Goal: Information Seeking & Learning: Learn about a topic

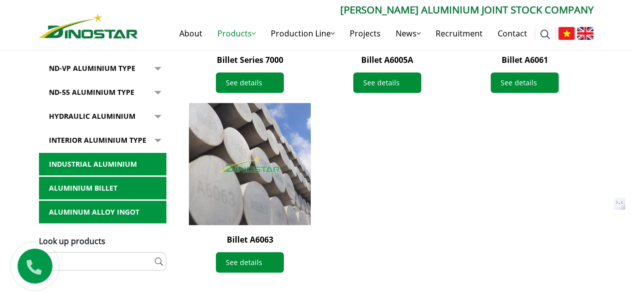
scroll to position [421, 0]
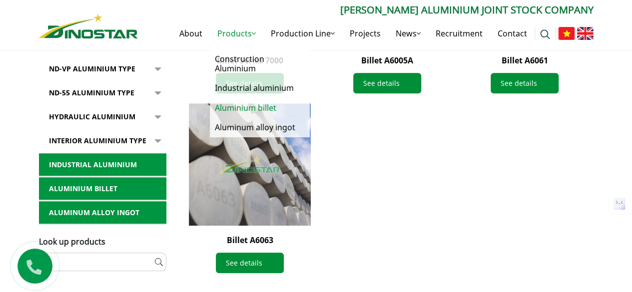
click at [244, 108] on link "Aluminium billet" at bounding box center [260, 107] width 100 height 19
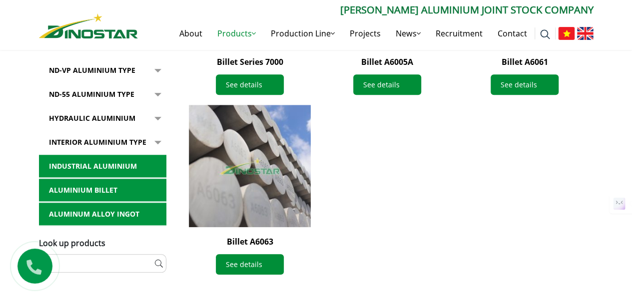
scroll to position [420, 0]
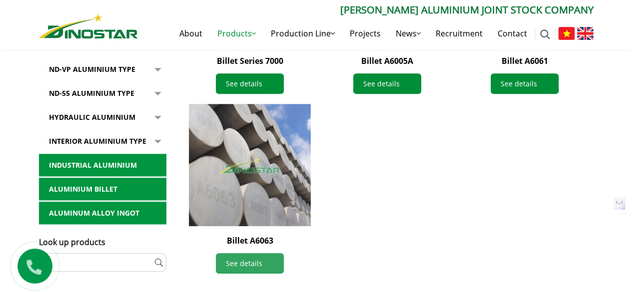
click at [259, 261] on link "See details" at bounding box center [250, 263] width 68 height 20
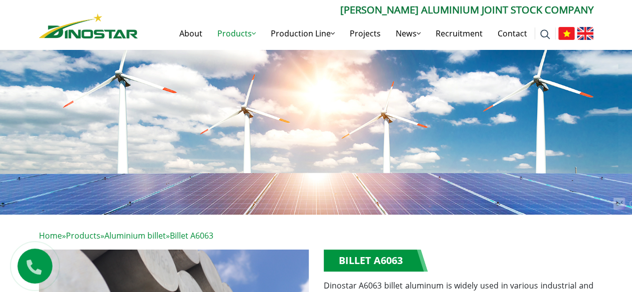
click at [117, 36] on img at bounding box center [88, 25] width 99 height 25
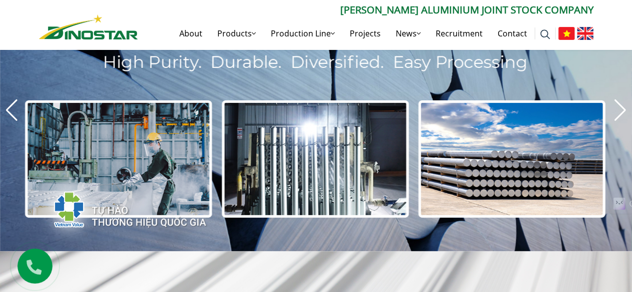
scroll to position [33, 0]
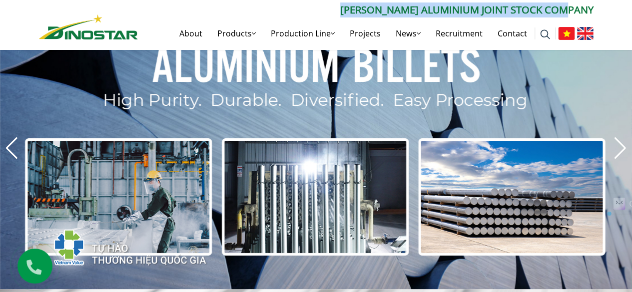
drag, startPoint x: 369, startPoint y: 9, endPoint x: 600, endPoint y: 7, distance: 231.0
click at [600, 7] on div "Search for: ****** Ngoc Diep Aluminium Joint Stock Company About Products Produ…" at bounding box center [316, 25] width 570 height 47
copy p "[PERSON_NAME] Aluminium Joint Stock Company"
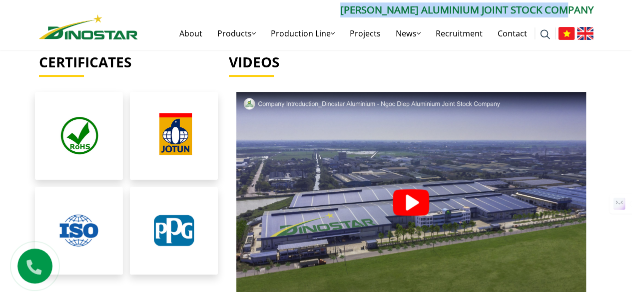
scroll to position [2050, 0]
